Goal: Use online tool/utility: Utilize a website feature to perform a specific function

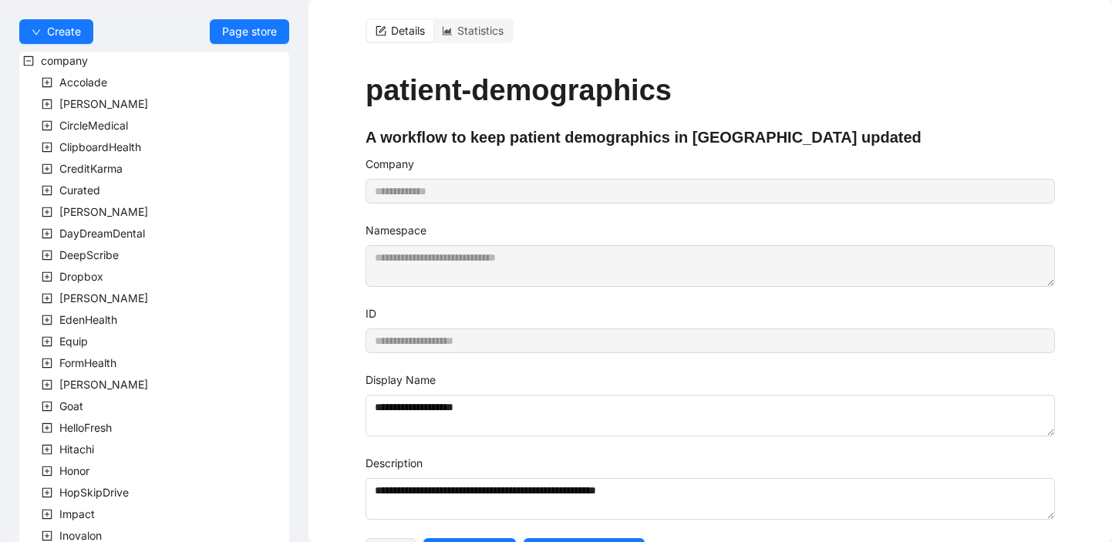
scroll to position [713, 0]
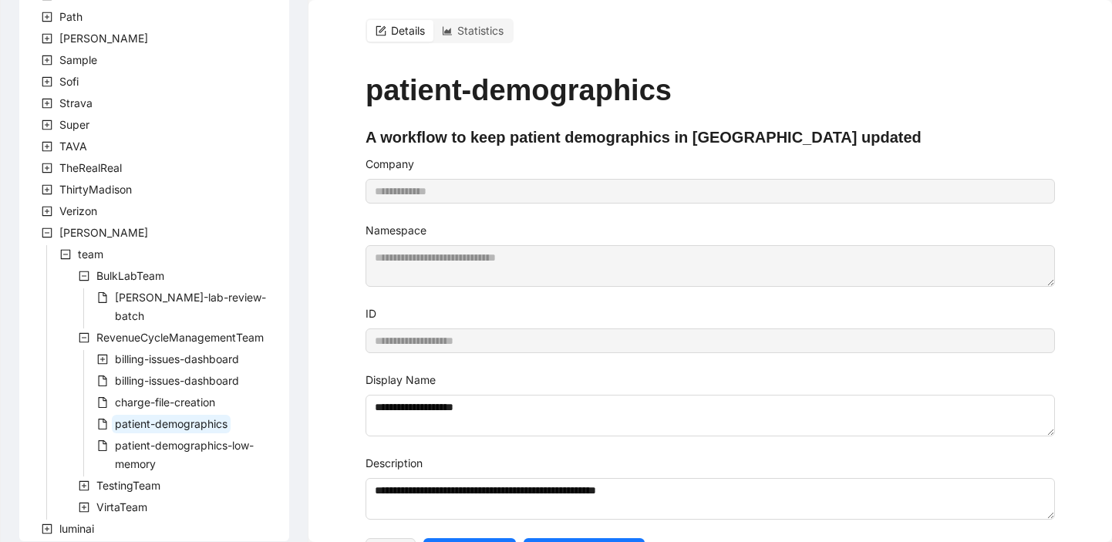
click at [67, 253] on icon "minus-square" at bounding box center [65, 254] width 11 height 11
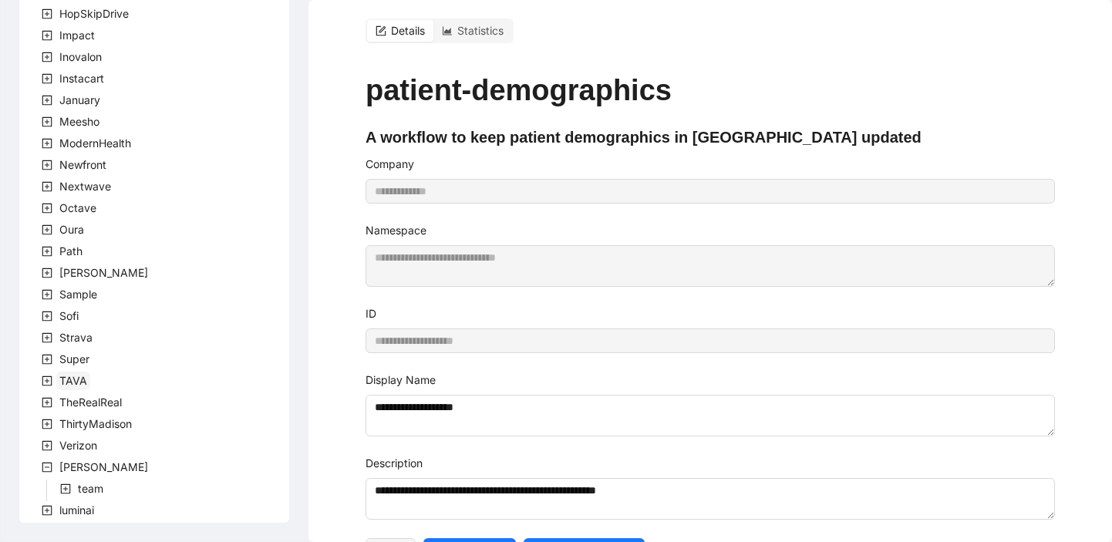
scroll to position [11, 0]
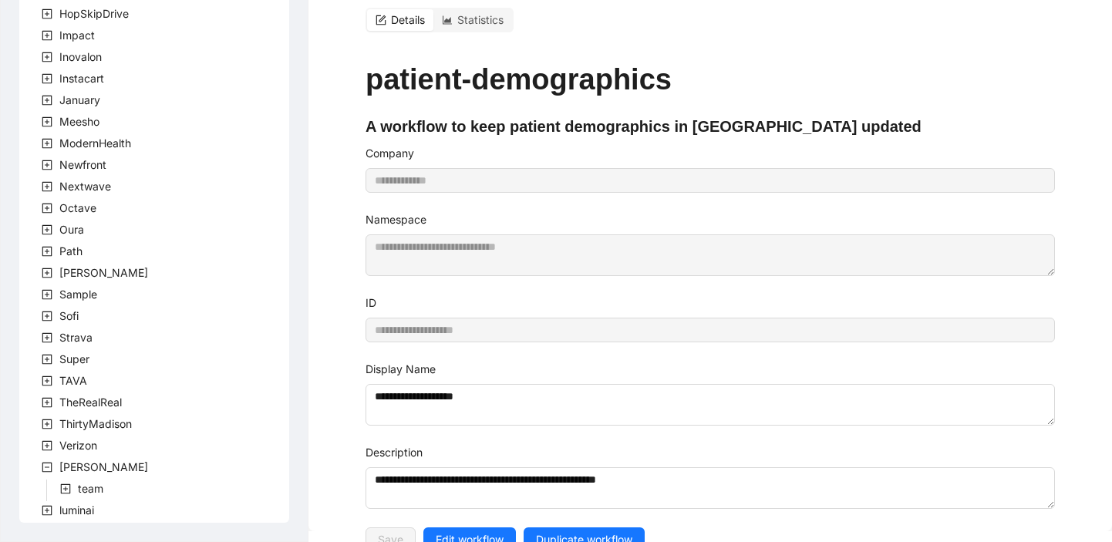
click at [66, 490] on icon "plus-square" at bounding box center [65, 489] width 11 height 11
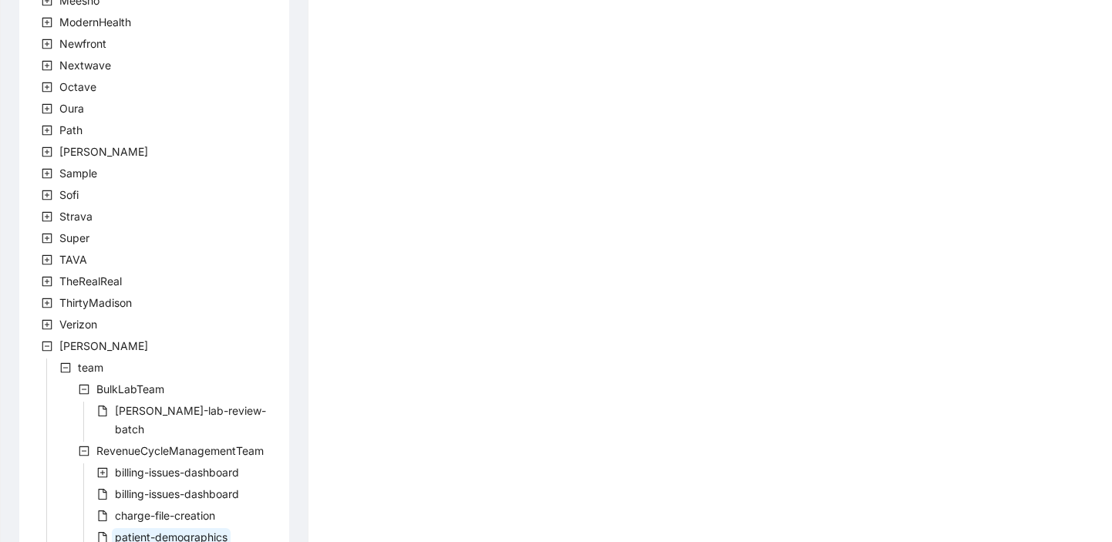
scroll to position [713, 0]
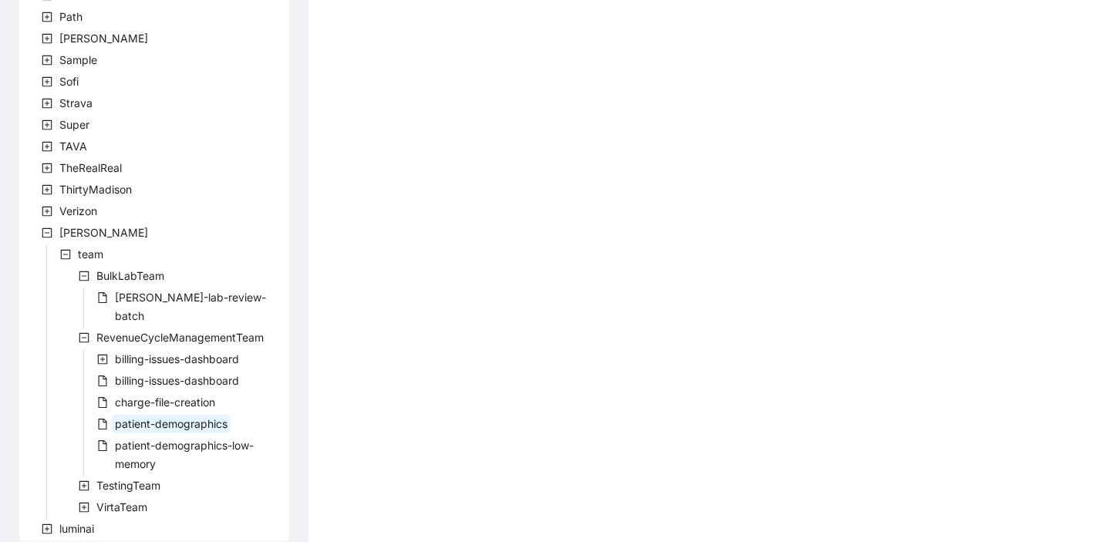
click at [85, 502] on icon "plus-square" at bounding box center [84, 507] width 11 height 11
click at [85, 502] on icon "minus-square" at bounding box center [84, 507] width 11 height 11
click at [87, 502] on icon "plus-square" at bounding box center [84, 507] width 11 height 11
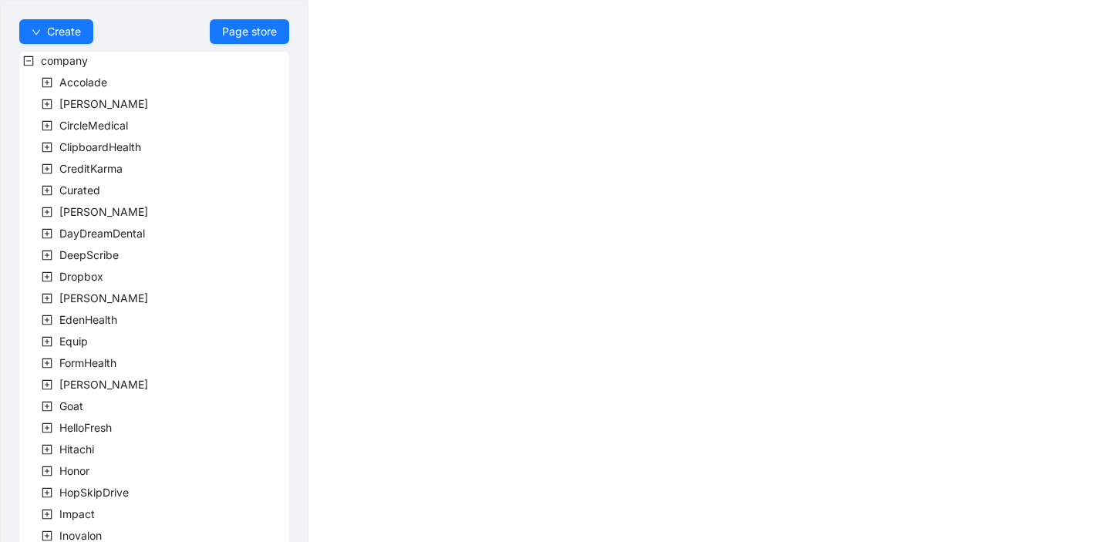
scroll to position [457, 0]
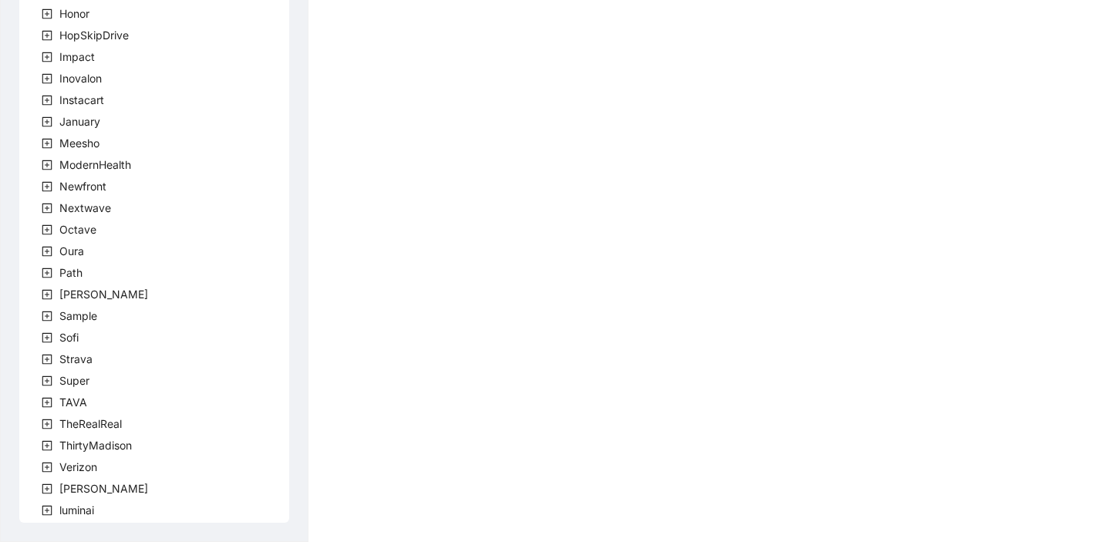
click at [47, 485] on icon "plus-square" at bounding box center [47, 489] width 11 height 11
click at [68, 512] on icon "plus-square" at bounding box center [65, 510] width 11 height 11
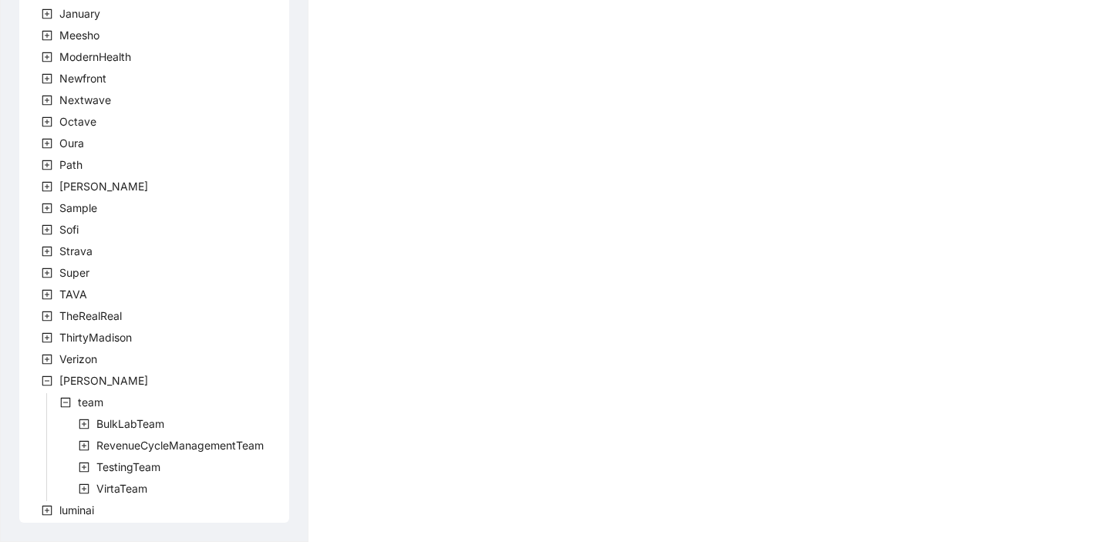
click at [90, 491] on span at bounding box center [84, 489] width 19 height 19
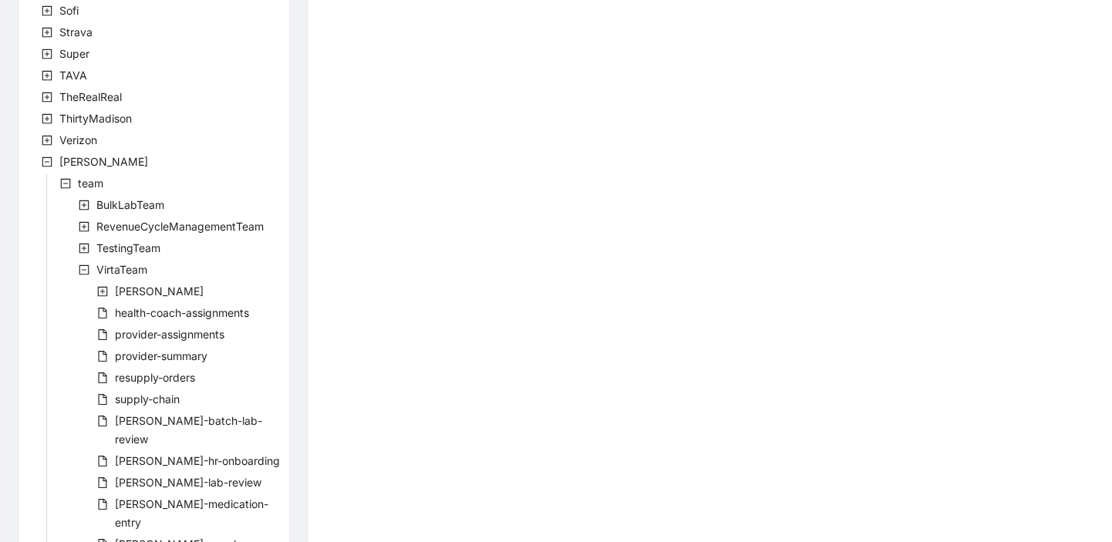
scroll to position [932, 0]
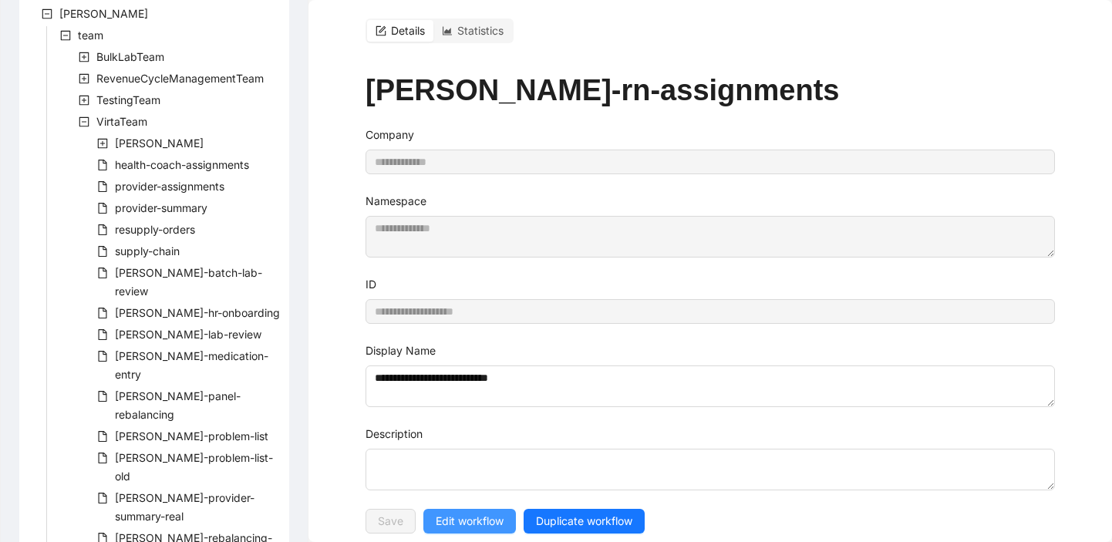
click at [464, 514] on span "Edit workflow" at bounding box center [470, 521] width 68 height 17
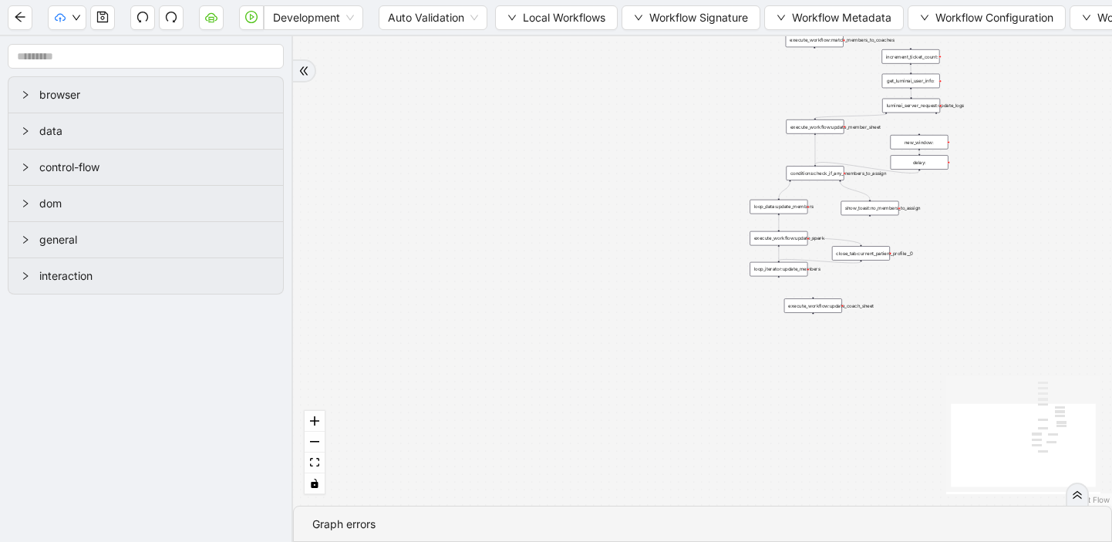
click at [299, 66] on icon "double-right" at bounding box center [303, 71] width 11 height 11
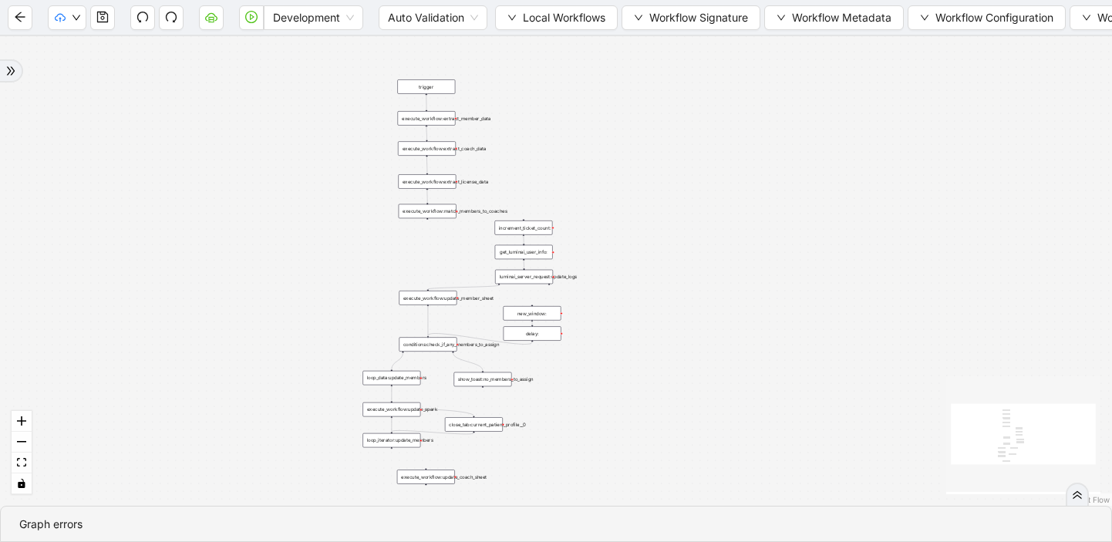
drag, startPoint x: 780, startPoint y: 134, endPoint x: 686, endPoint y: 305, distance: 194.7
click at [686, 305] on div "trigger execute_workflow:extract_member_data execute_workflow:extract_coach_dat…" at bounding box center [556, 271] width 1112 height 470
click at [429, 86] on div "trigger" at bounding box center [426, 86] width 58 height 15
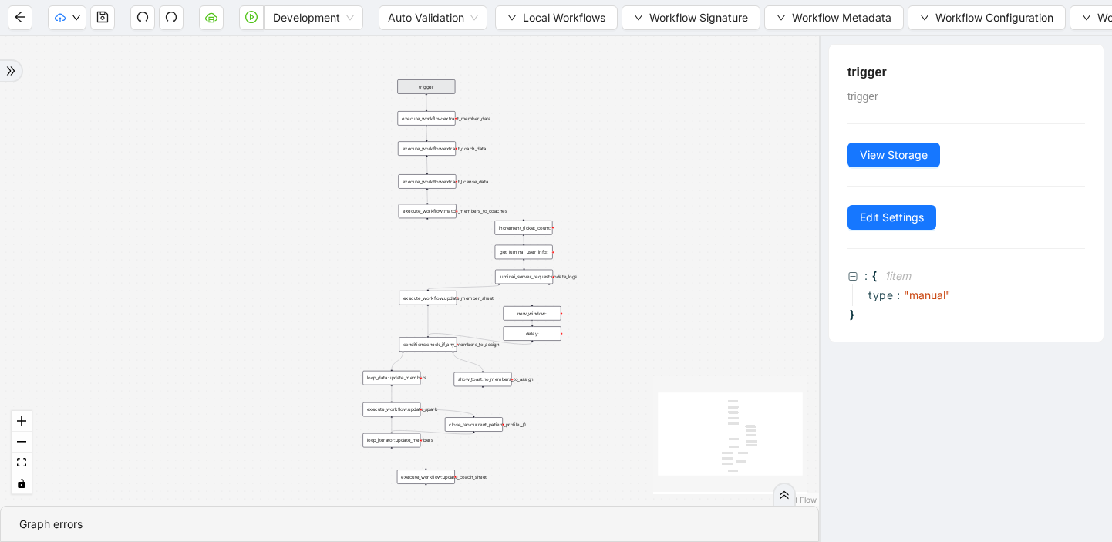
click at [428, 123] on div "execute_workflow:extract_member_data" at bounding box center [427, 118] width 58 height 15
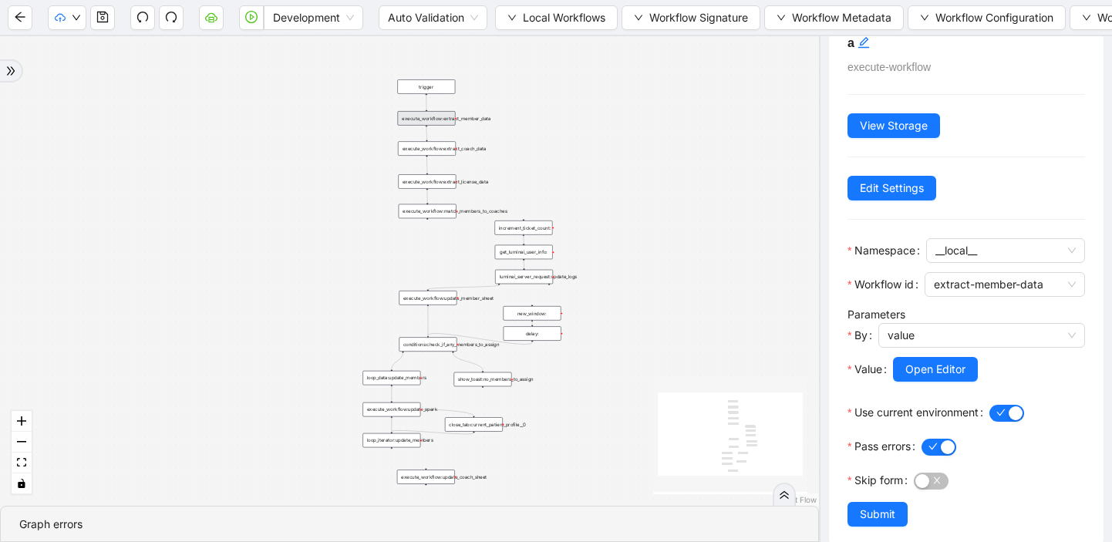
scroll to position [54, 0]
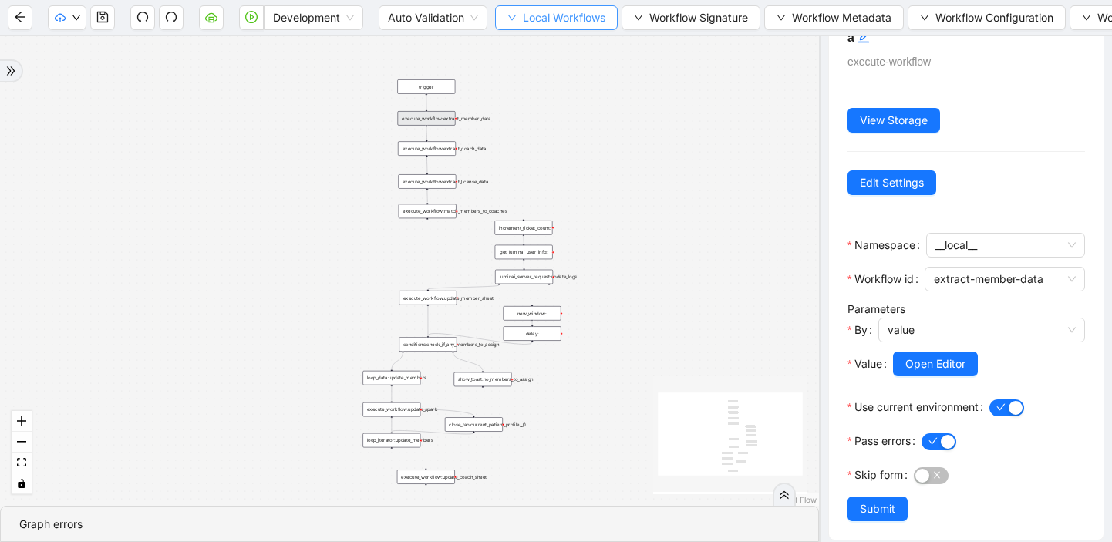
click at [500, 15] on button "Local Workflows" at bounding box center [556, 17] width 123 height 25
click at [521, 45] on span "Select" at bounding box center [557, 47] width 100 height 17
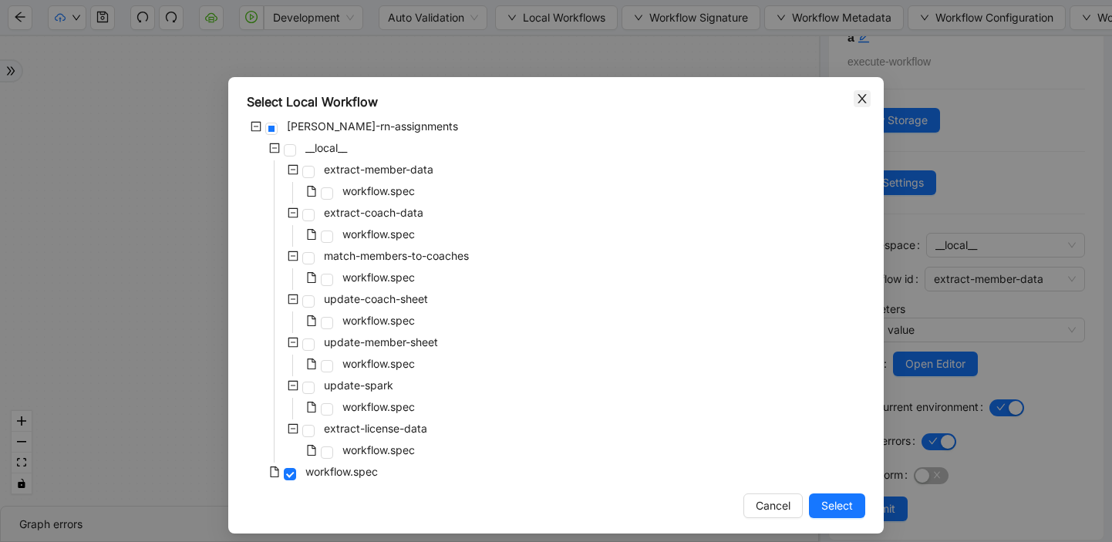
click at [865, 96] on icon "close" at bounding box center [862, 99] width 12 height 12
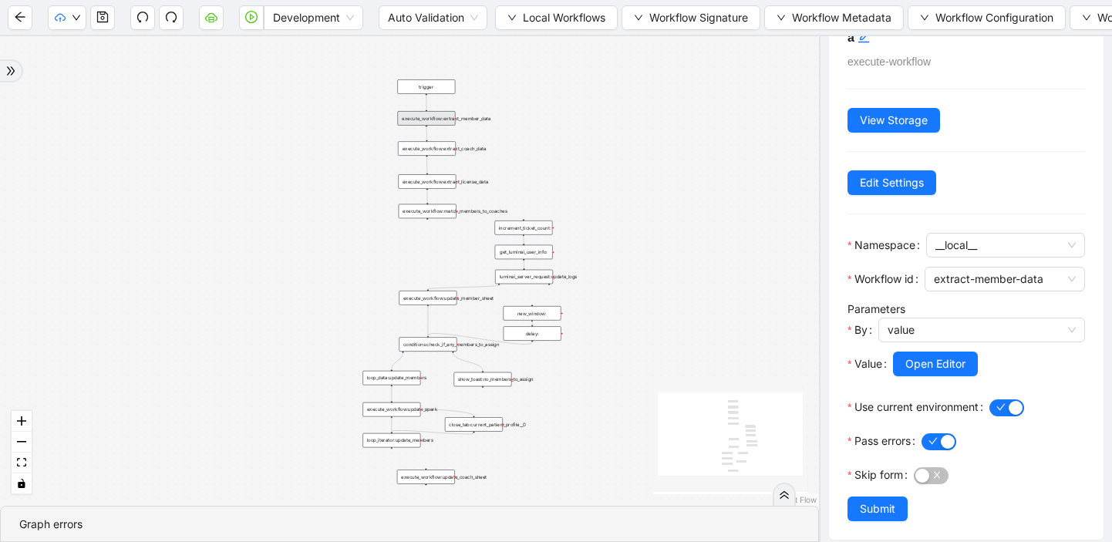
click at [429, 123] on div "execute_workflow:extract_member_data" at bounding box center [427, 118] width 58 height 15
click at [448, 116] on div "execute_workflow:extract_member_data" at bounding box center [427, 118] width 58 height 15
click at [424, 119] on div "execute_workflow:extract_member_data" at bounding box center [427, 118] width 58 height 15
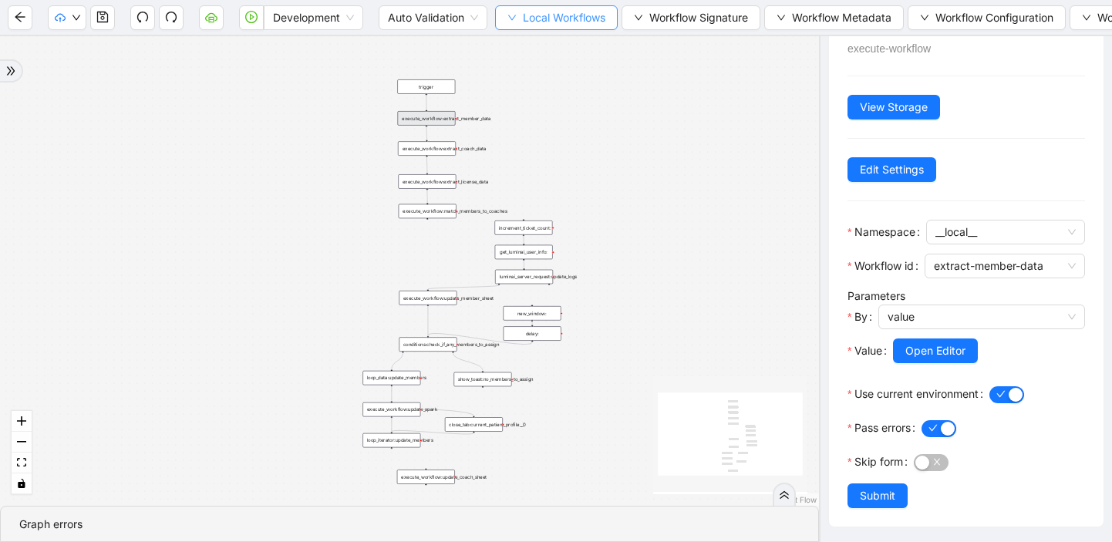
click at [501, 16] on button "Local Workflows" at bounding box center [556, 17] width 123 height 25
click at [514, 48] on span "Select" at bounding box center [557, 47] width 100 height 17
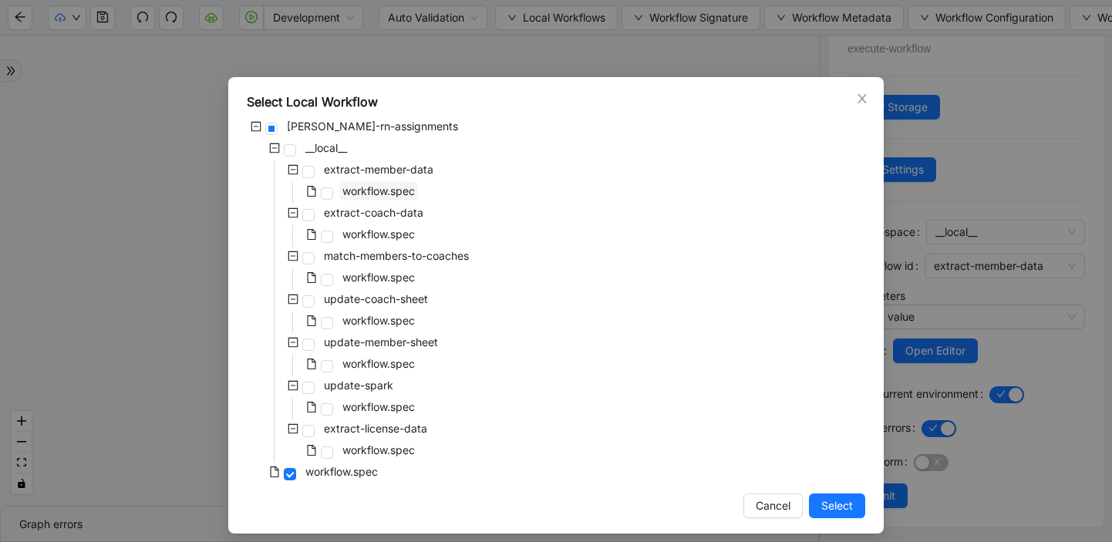
click at [386, 188] on span "workflow.spec" at bounding box center [378, 190] width 72 height 13
click at [828, 505] on span "Select" at bounding box center [837, 505] width 32 height 17
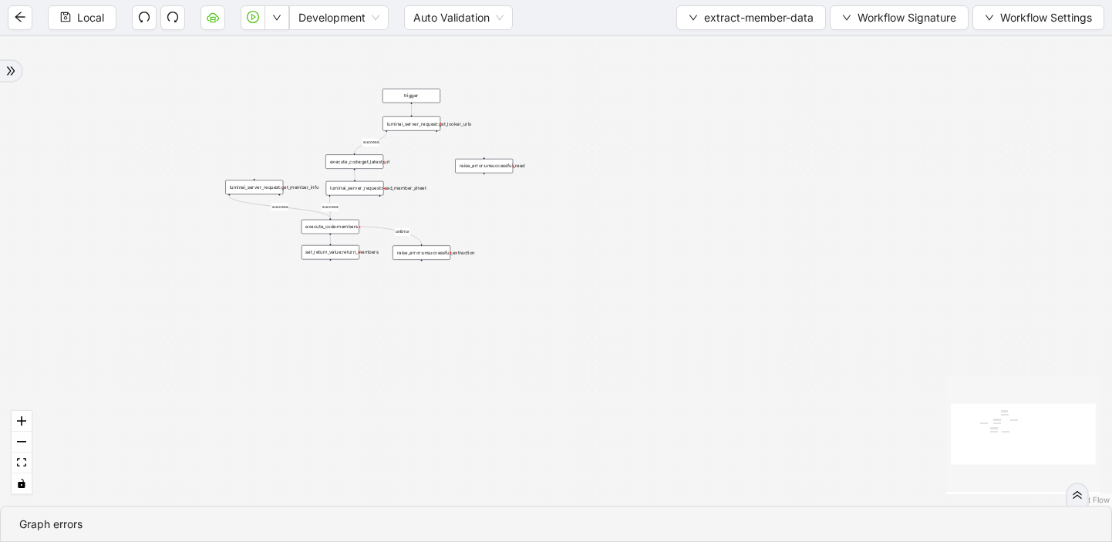
drag, startPoint x: 541, startPoint y: 288, endPoint x: 541, endPoint y: 424, distance: 136.5
click at [541, 424] on div "success success success onError trigger luminai_server_request:read_member_shee…" at bounding box center [556, 271] width 1112 height 470
click at [399, 126] on div "luminai_server_request:get_looker_urls" at bounding box center [411, 121] width 58 height 15
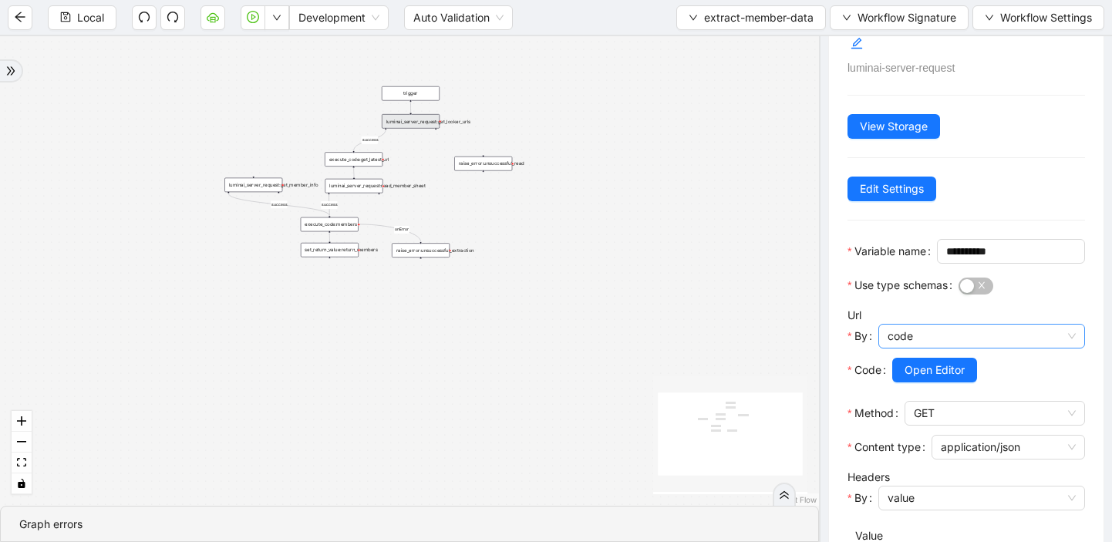
scroll to position [51, 0]
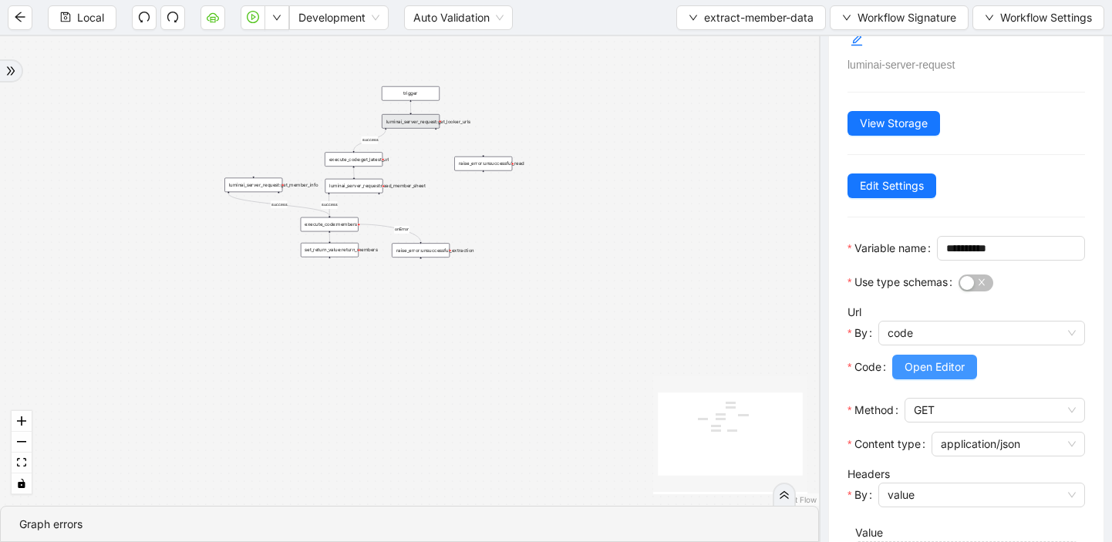
click at [933, 376] on span "Open Editor" at bounding box center [935, 367] width 60 height 17
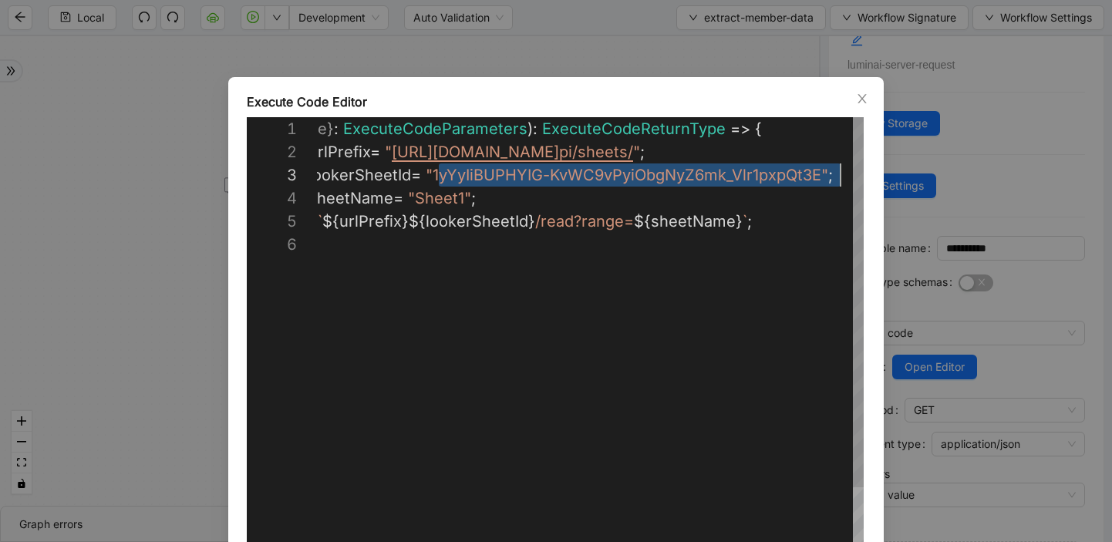
scroll to position [46, 571]
drag, startPoint x: 446, startPoint y: 177, endPoint x: 831, endPoint y: 177, distance: 384.0
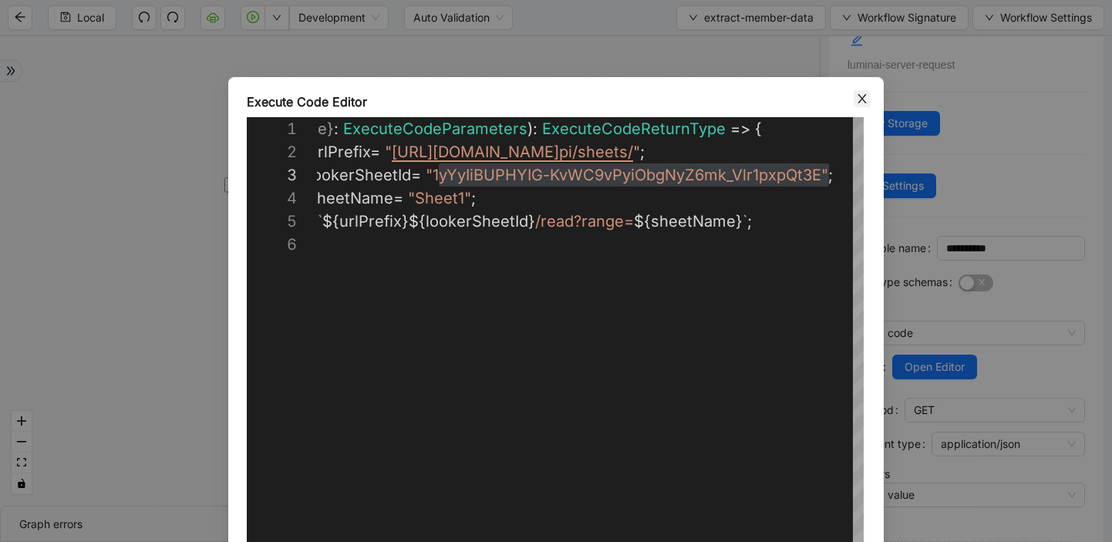
click at [858, 98] on icon "close" at bounding box center [862, 99] width 12 height 12
